Goal: Obtain resource: Download file/media

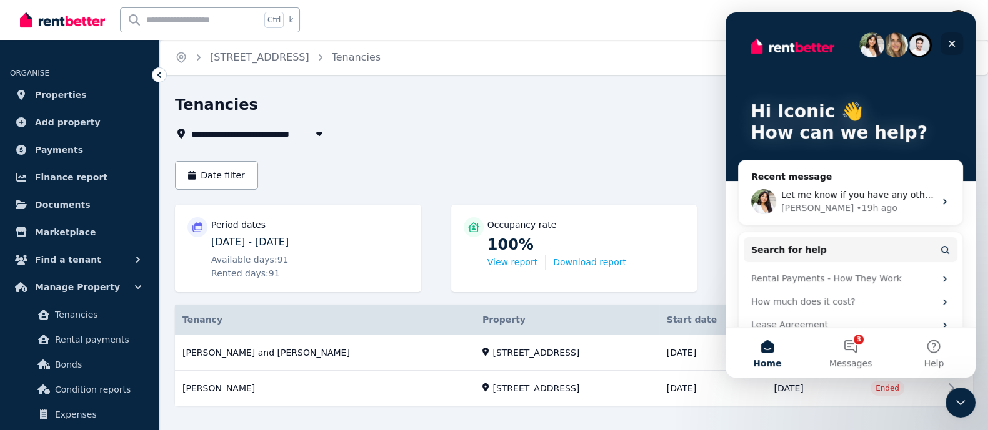
click at [948, 45] on icon "Close" at bounding box center [951, 44] width 10 height 10
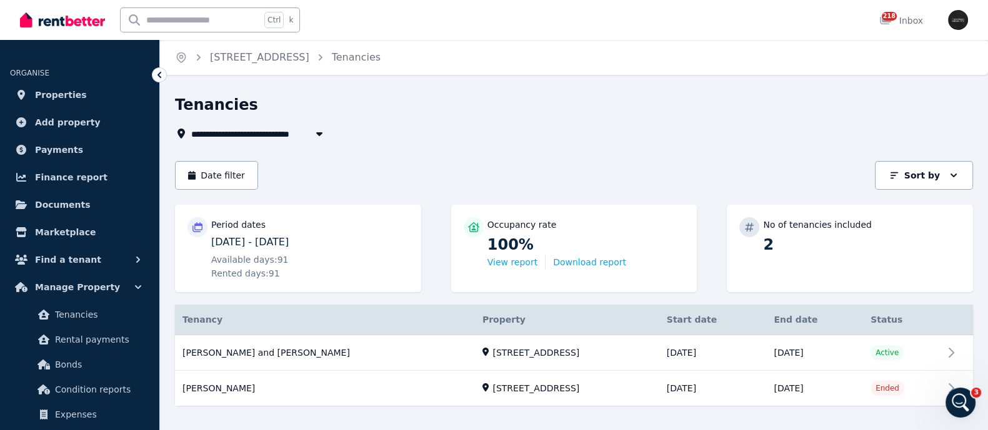
click at [187, 26] on input "text" at bounding box center [191, 20] width 140 height 24
type input "********"
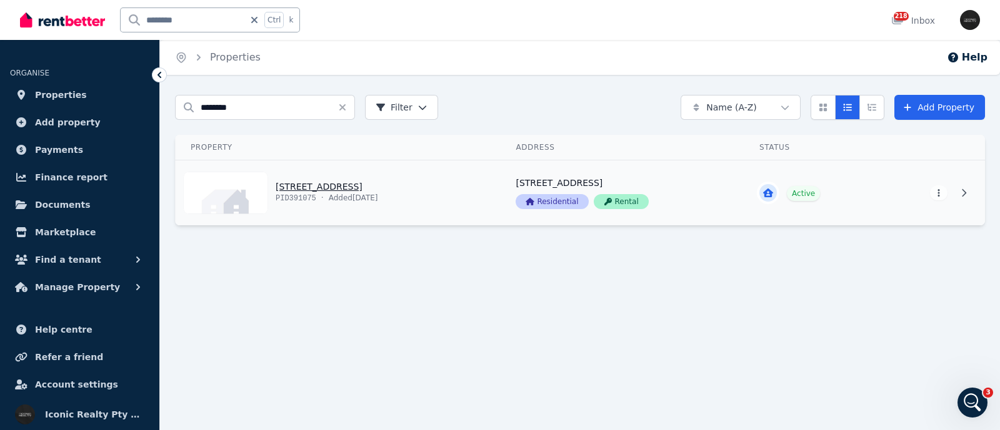
click at [313, 182] on link "View property details" at bounding box center [338, 193] width 325 height 65
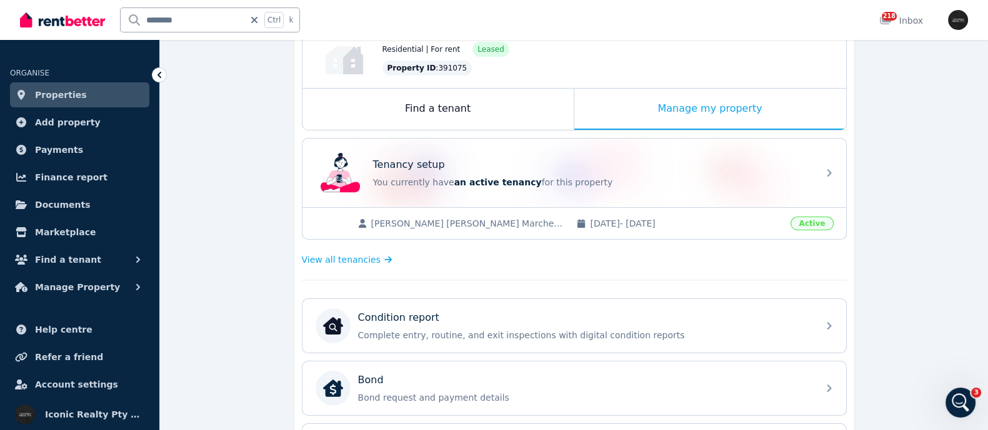
scroll to position [237, 0]
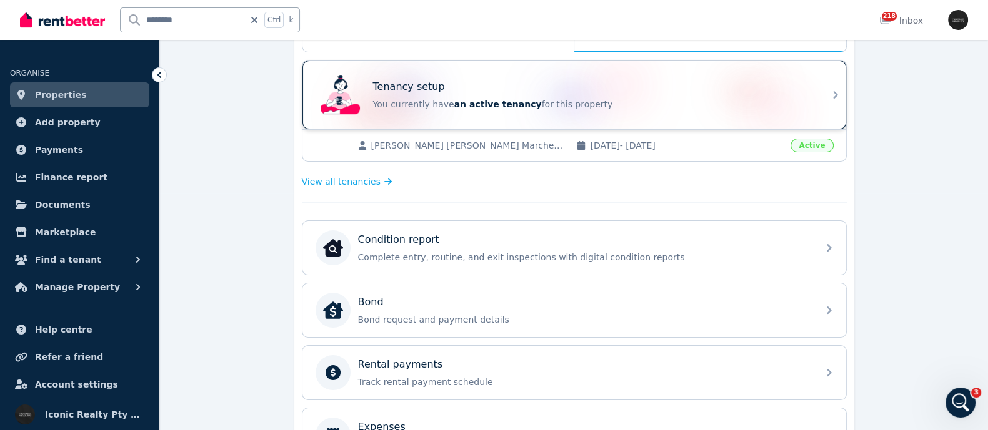
click at [455, 104] on span "an active tenancy" at bounding box center [497, 104] width 87 height 10
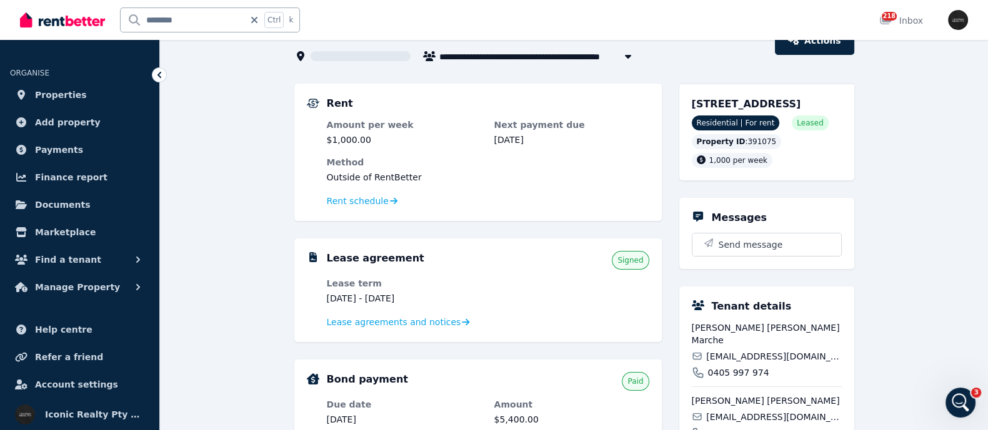
scroll to position [156, 0]
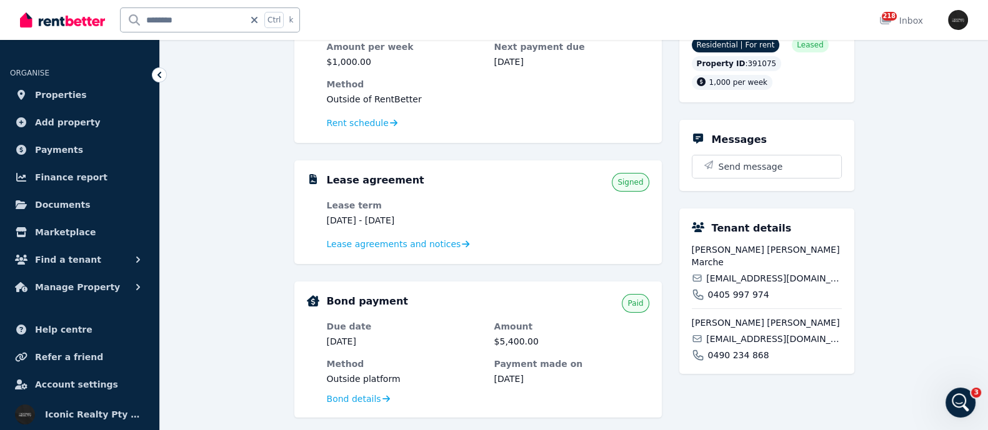
click at [500, 214] on dl "Lease term [DATE] - [DATE] Lease agreements and notices" at bounding box center [488, 225] width 322 height 52
click at [350, 241] on span "Lease agreements and notices" at bounding box center [394, 244] width 134 height 12
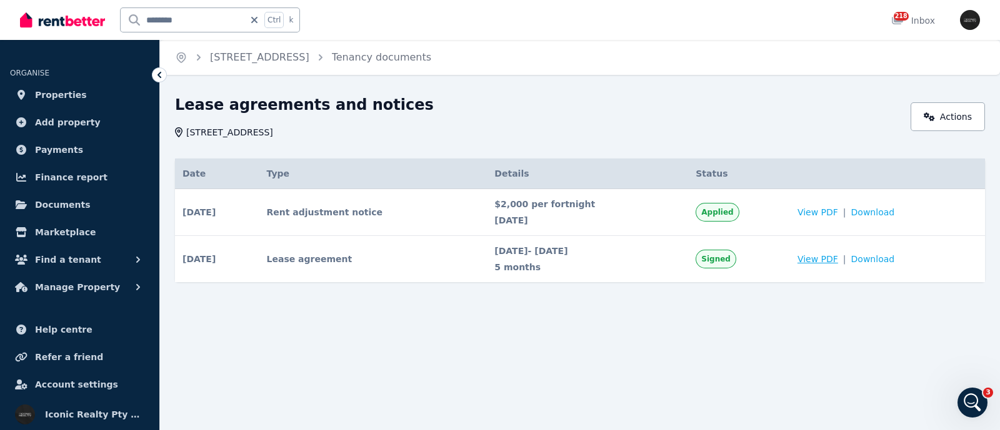
click at [825, 259] on span "View PDF" at bounding box center [817, 259] width 41 height 12
